Goal: Transaction & Acquisition: Register for event/course

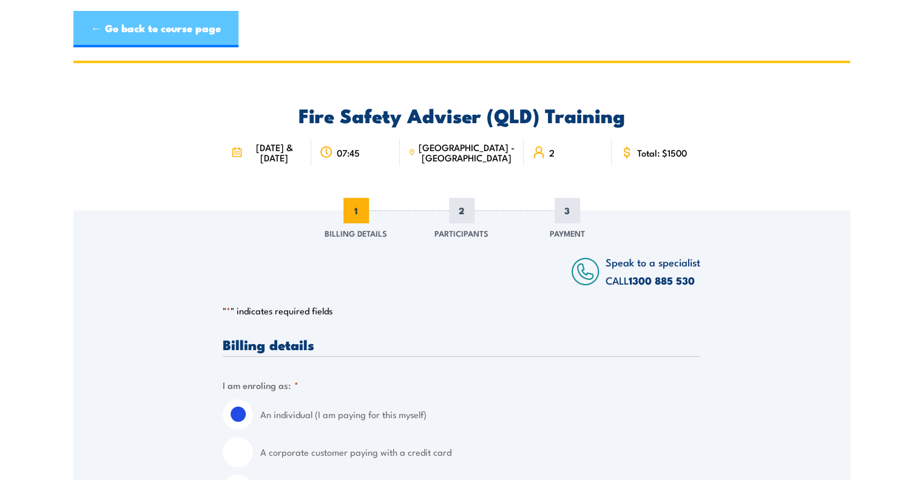
click at [203, 38] on link "← Go back to course page" at bounding box center [155, 29] width 165 height 36
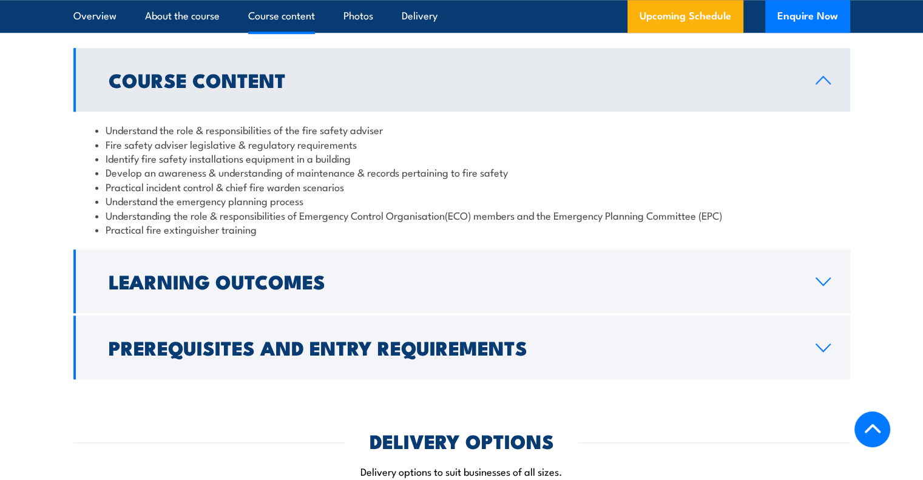
scroll to position [1011, 0]
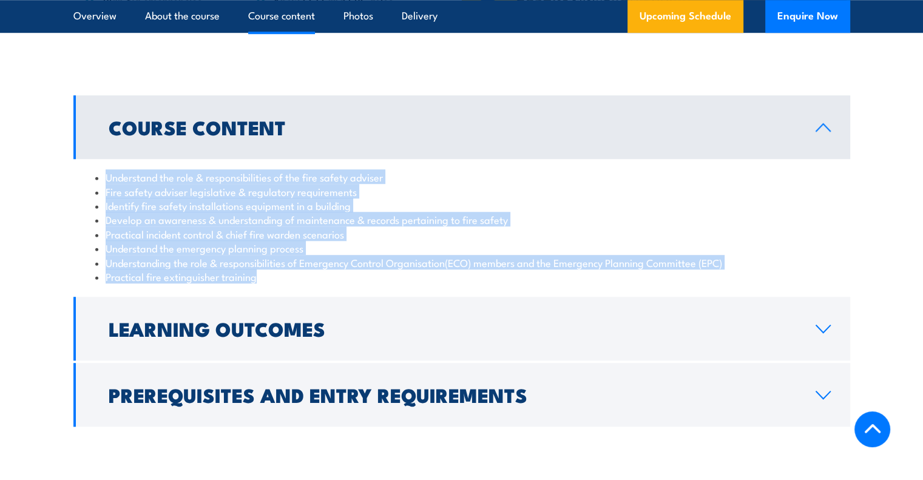
drag, startPoint x: 274, startPoint y: 303, endPoint x: 105, endPoint y: 204, distance: 195.8
click at [105, 204] on ul "Understand the role & responsibilities of the fire safety adviser Fire safety a…" at bounding box center [461, 226] width 733 height 113
copy ul "Understand the role & responsibilities of the fire safety adviser Fire safety a…"
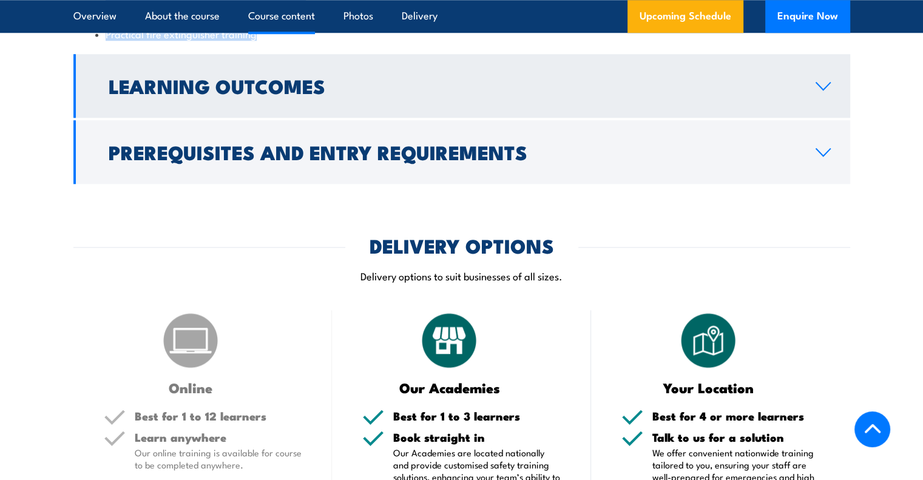
click at [247, 94] on h2 "Learning Outcomes" at bounding box center [452, 85] width 687 height 17
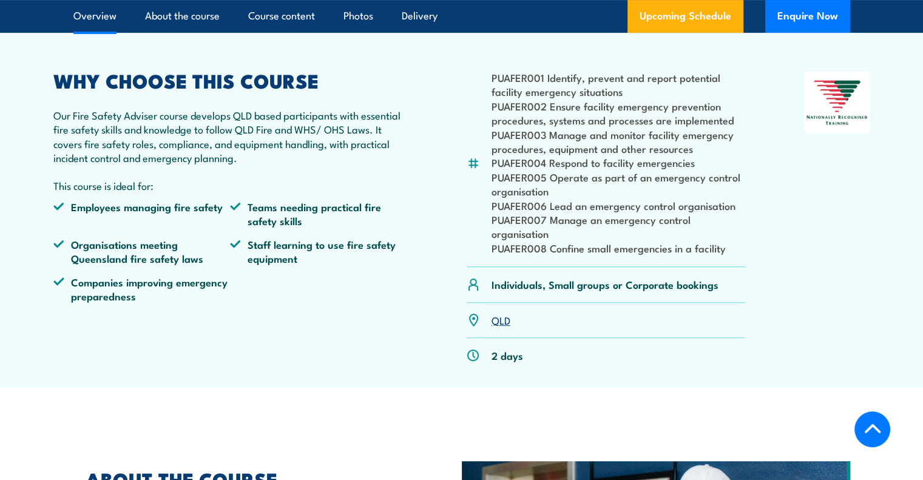
scroll to position [352, 0]
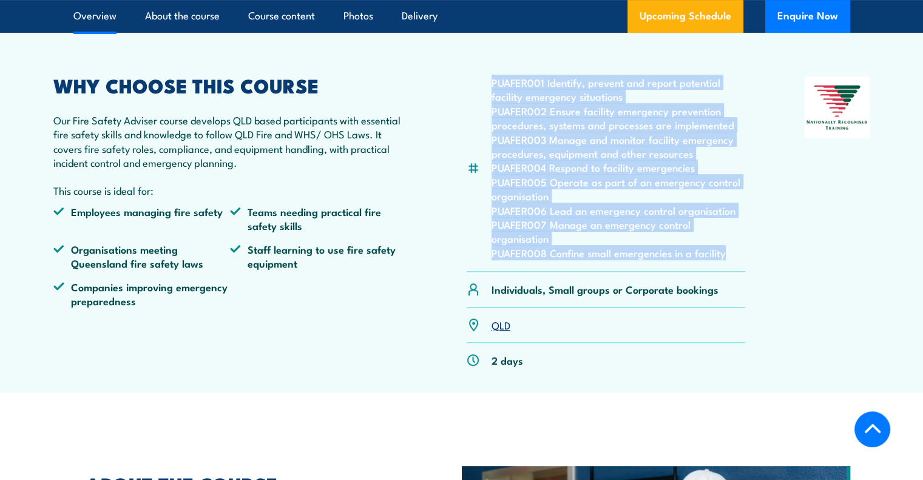
drag, startPoint x: 732, startPoint y: 281, endPoint x: 481, endPoint y: 113, distance: 301.9
click at [481, 113] on div "PUAFER001 Identify, prevent and report potential facility emergency situations …" at bounding box center [606, 173] width 279 height 195
copy ul "PUAFER001 Identify, prevent and report potential facility emergency situations …"
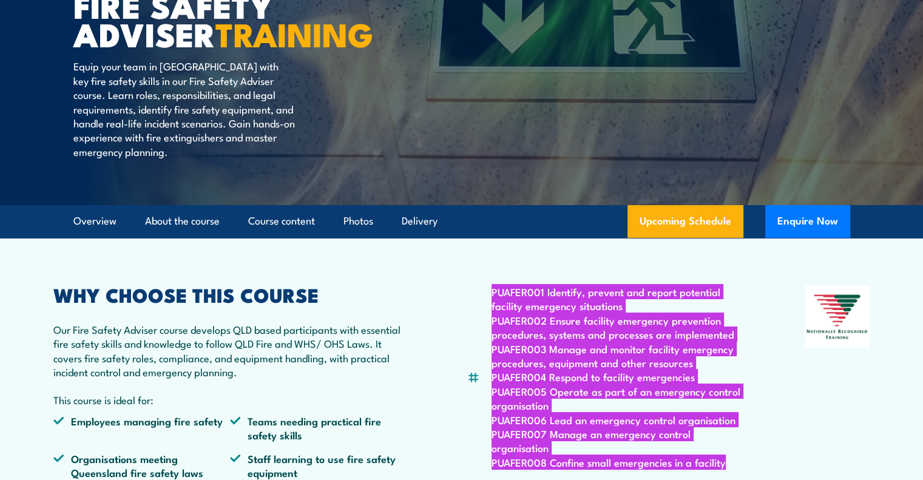
scroll to position [109, 0]
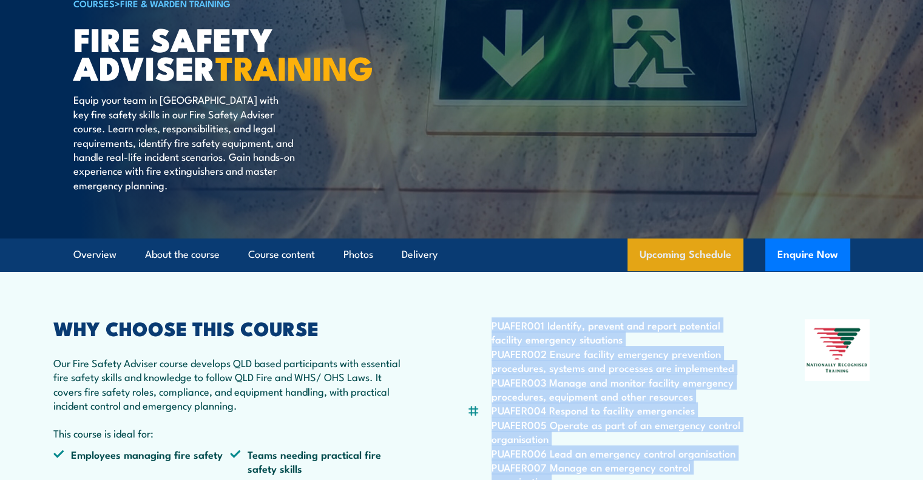
click at [684, 271] on link "Upcoming Schedule" at bounding box center [685, 254] width 116 height 33
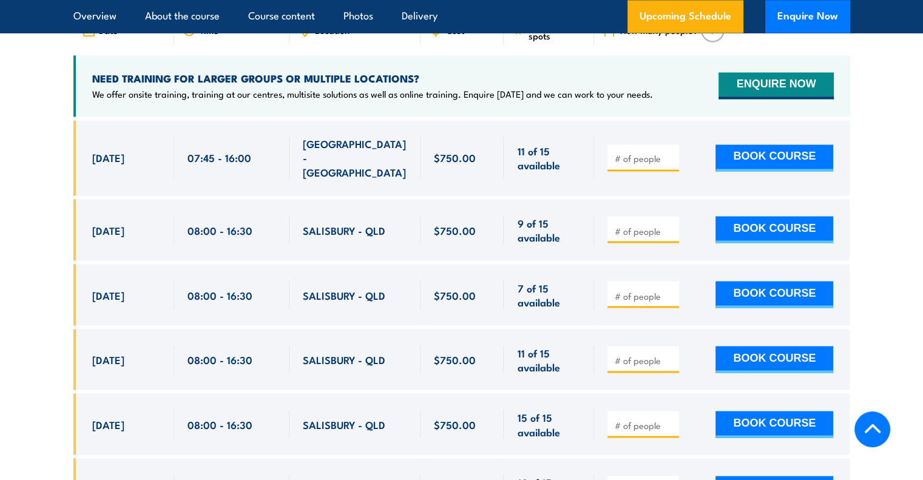
scroll to position [2087, 0]
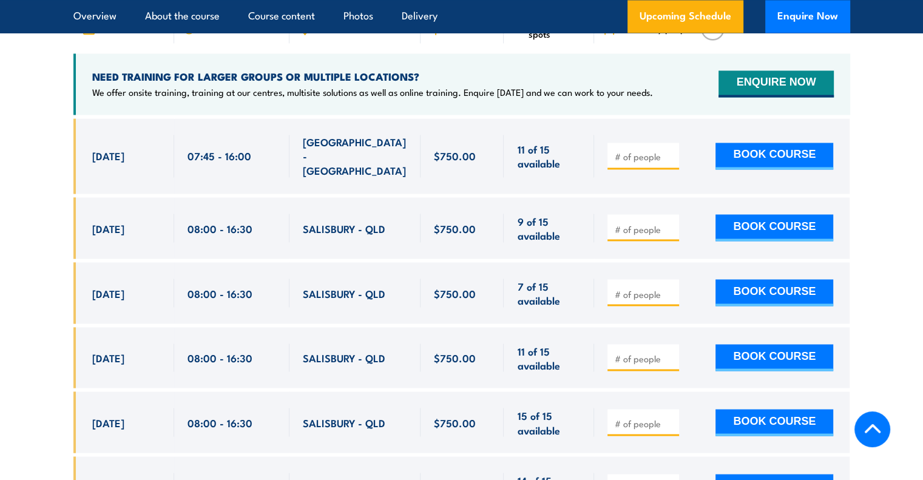
drag, startPoint x: 88, startPoint y: 155, endPoint x: 807, endPoint y: 367, distance: 749.4
click at [807, 367] on div "$750.00" at bounding box center [461, 463] width 777 height 691
copy div "[DATE] 07:45 - 16:00 [GEOGRAPHIC_DATA] - [GEOGRAPHIC_DATA] 11 of 15 available $…"
click at [889, 243] on section "UPCOMING SCHEDULE FOR - "Fire Safety Adviser (QLD) Training" [DATE] [DATE]" at bounding box center [461, 370] width 923 height 878
click at [800, 163] on button "BOOK COURSE" at bounding box center [774, 156] width 118 height 27
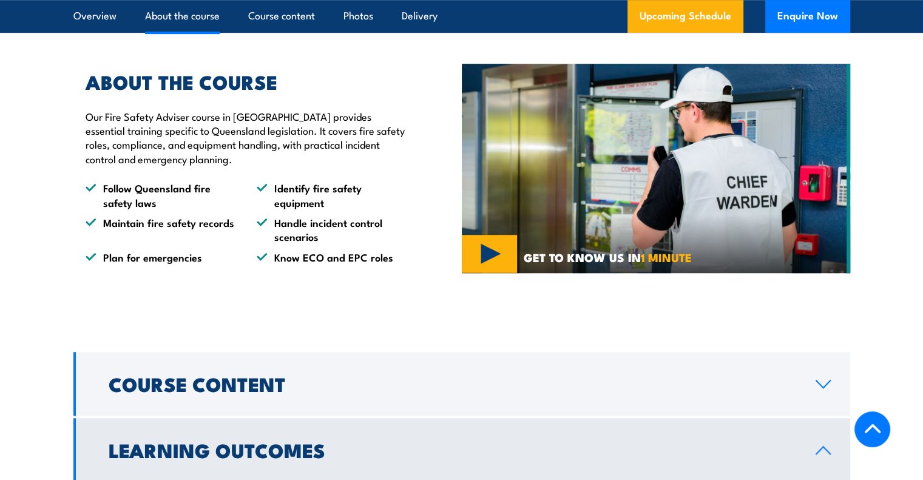
scroll to position [752, 0]
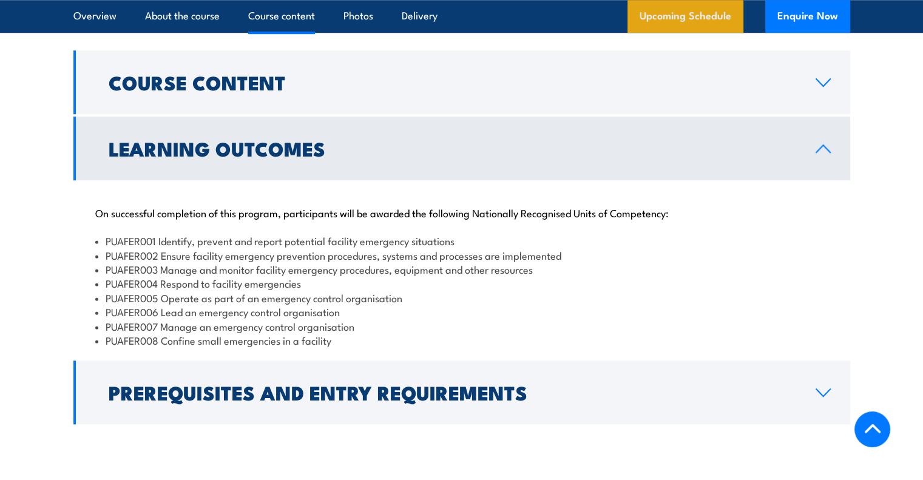
click at [687, 16] on link "Upcoming Schedule" at bounding box center [685, 16] width 116 height 33
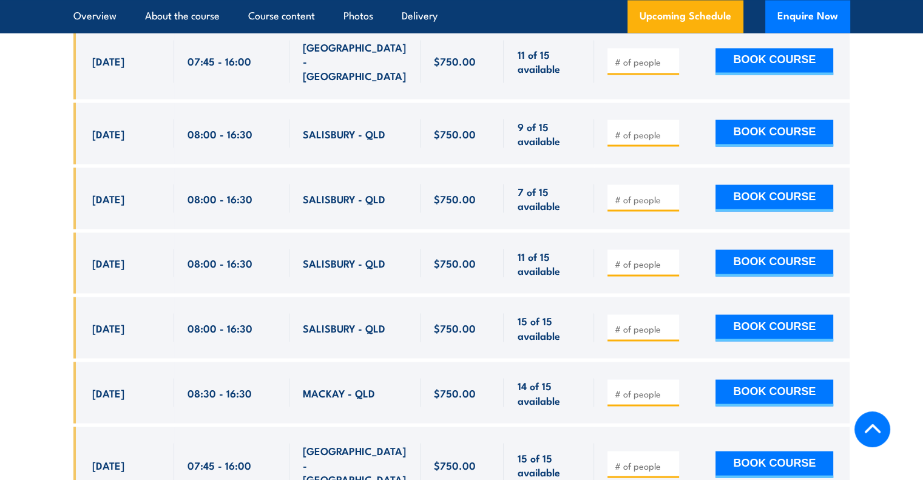
scroll to position [2148, 0]
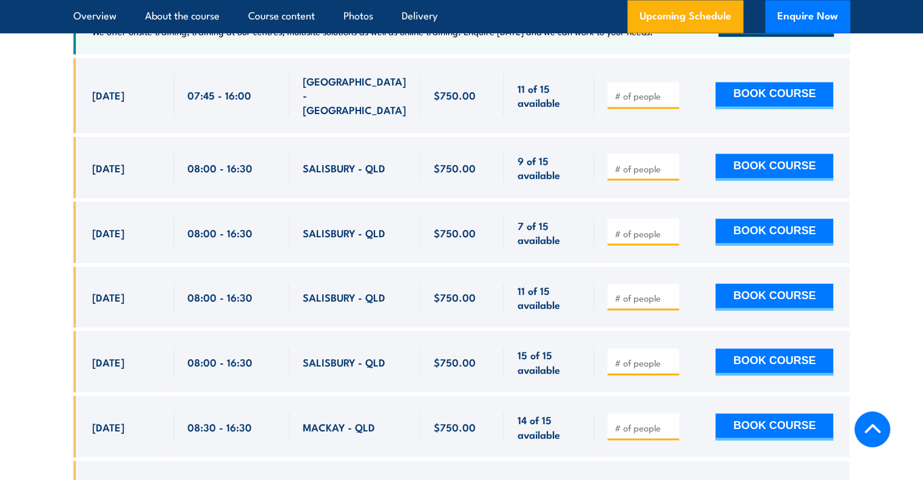
click at [629, 227] on input "number" at bounding box center [644, 233] width 61 height 12
click at [626, 421] on input "number" at bounding box center [644, 427] width 61 height 12
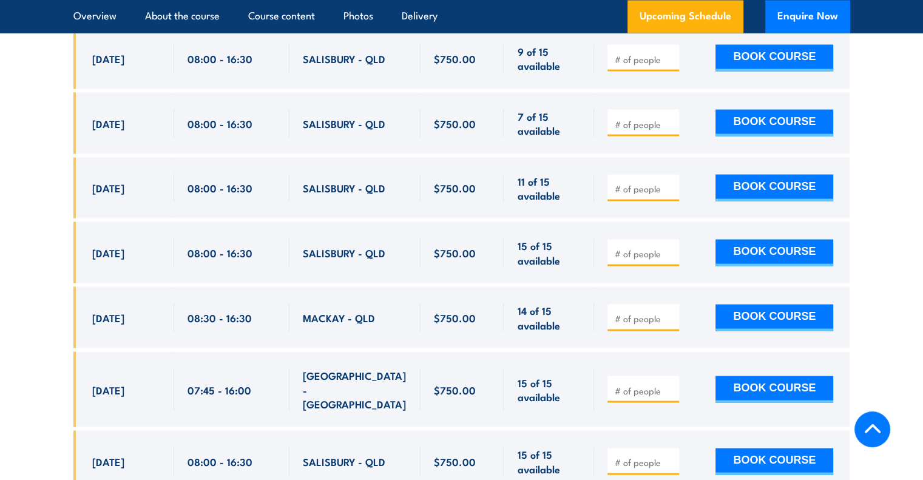
scroll to position [2269, 0]
